Goal: Task Accomplishment & Management: Use online tool/utility

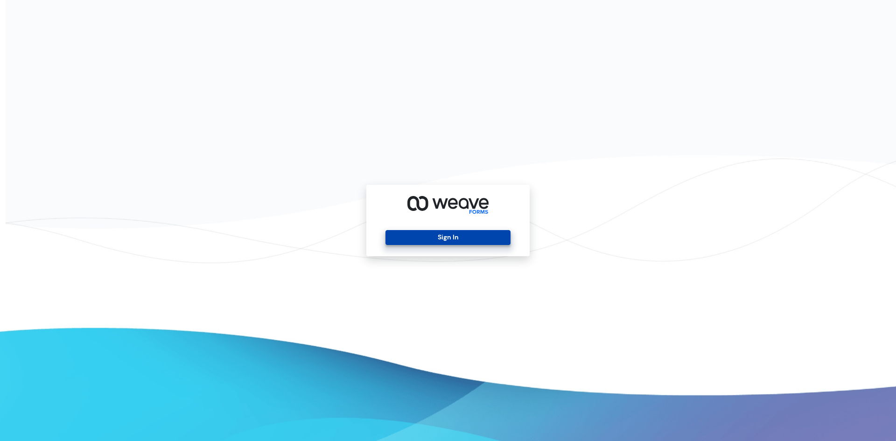
click at [496, 238] on button "Sign In" at bounding box center [447, 237] width 125 height 15
